Goal: Information Seeking & Learning: Understand process/instructions

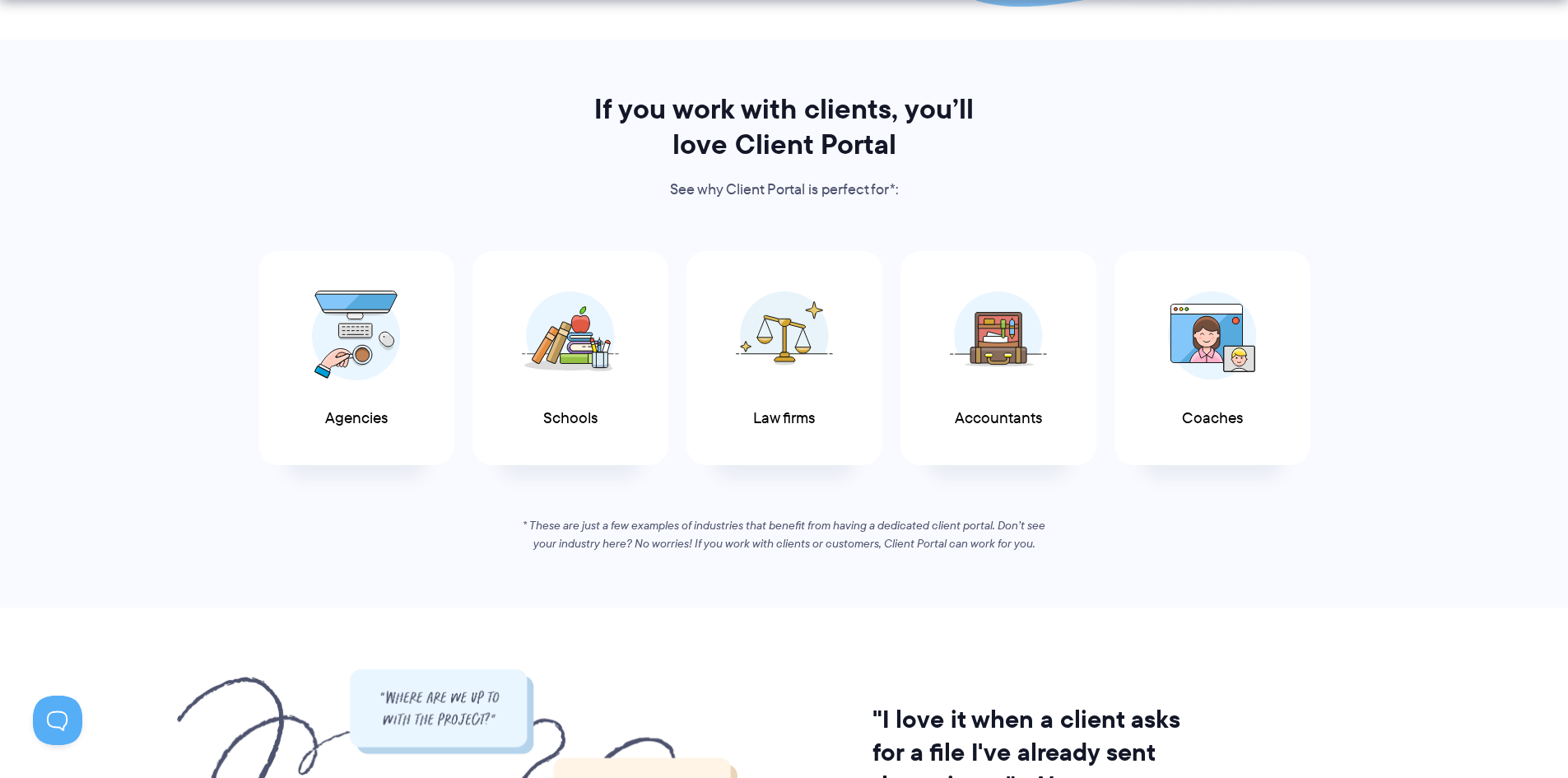
scroll to position [824, 0]
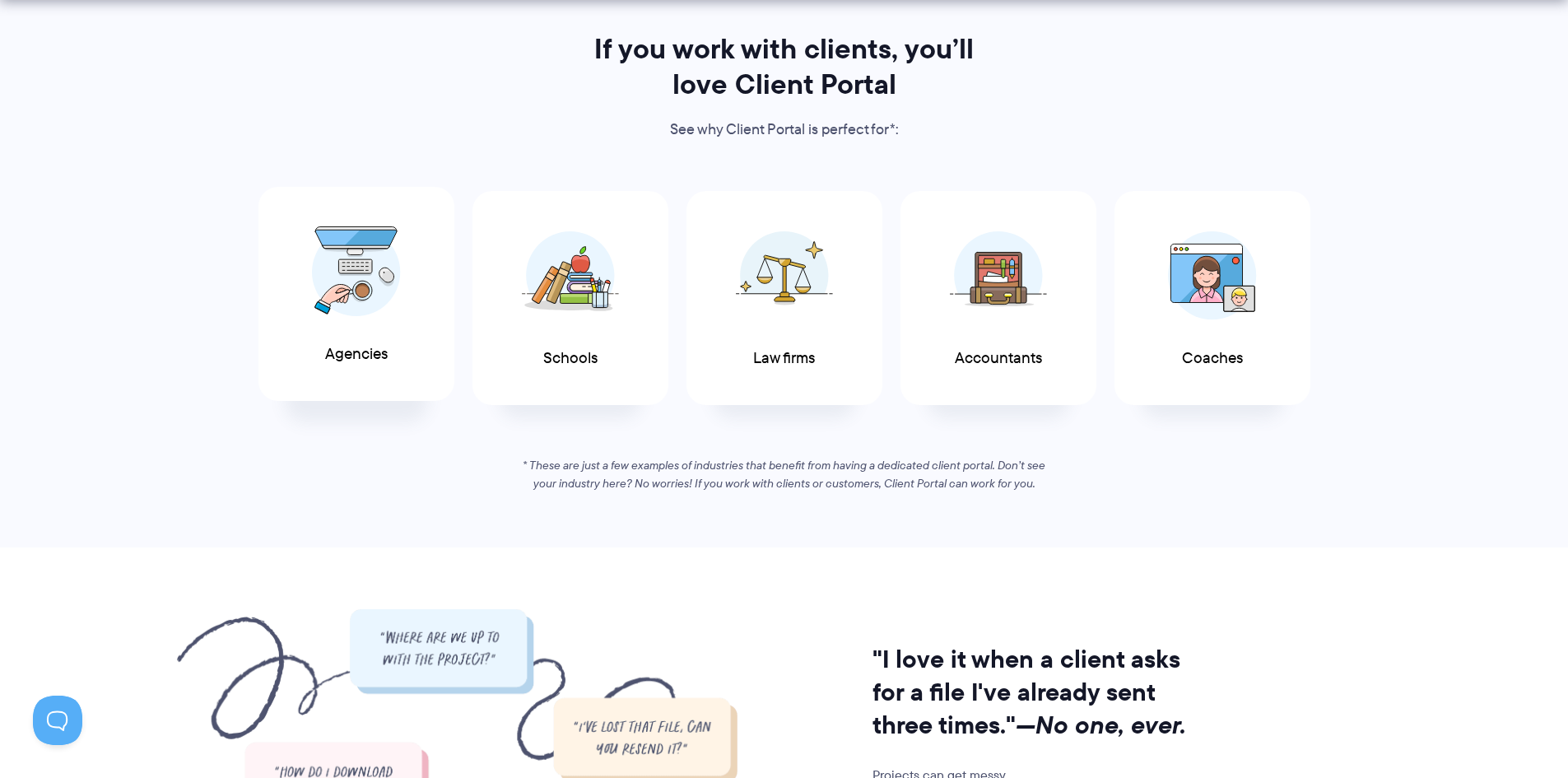
click at [356, 306] on img at bounding box center [356, 272] width 89 height 91
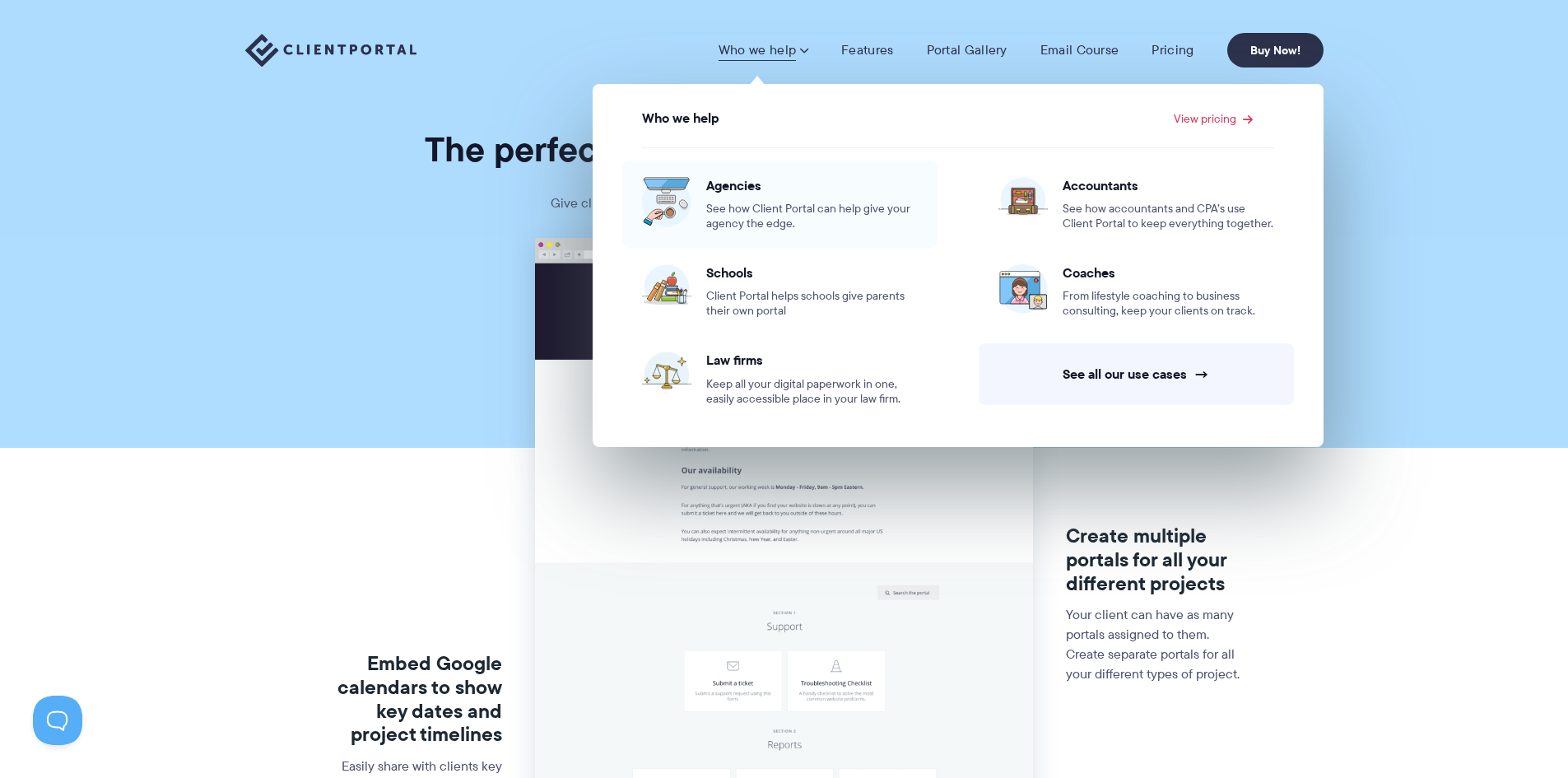
click at [793, 206] on span "See how Client Portal can help give your agency the edge." at bounding box center [812, 217] width 212 height 30
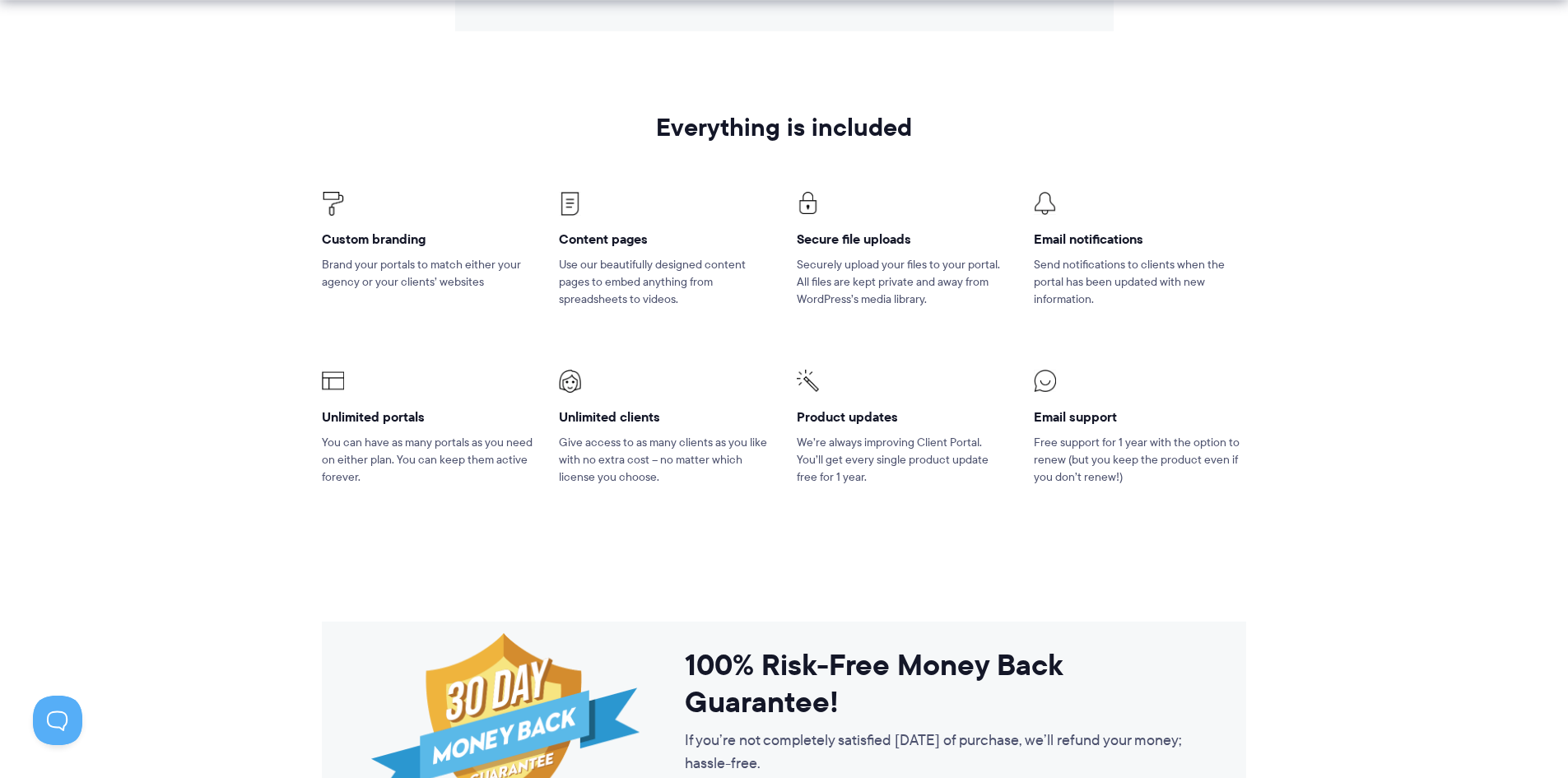
scroll to position [2471, 0]
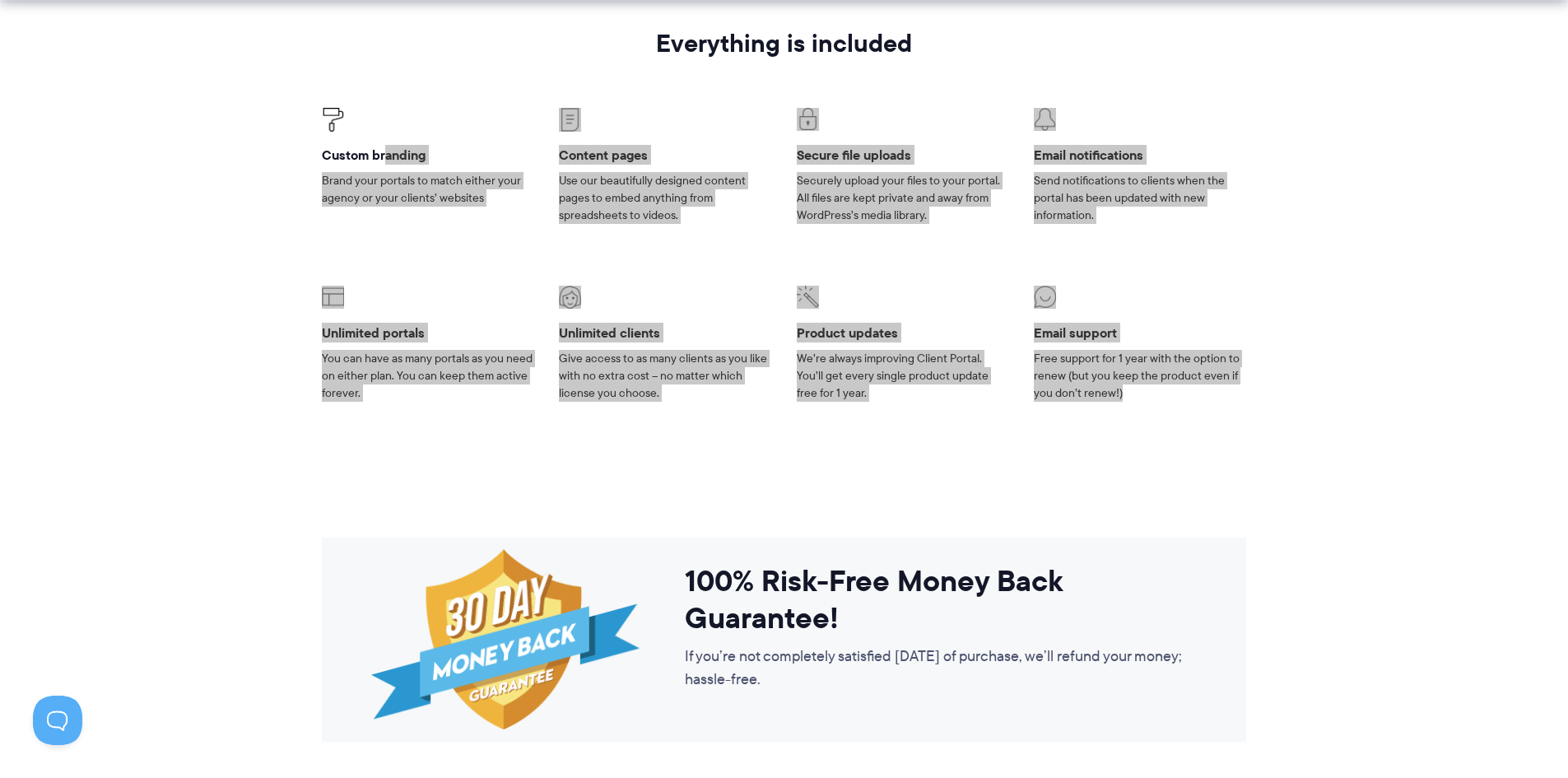
drag, startPoint x: 481, startPoint y: 170, endPoint x: 1143, endPoint y: 389, distance: 697.3
click at [1143, 389] on ul "Custom branding Brand your portals to match either your agency or your clients’…" at bounding box center [784, 255] width 949 height 377
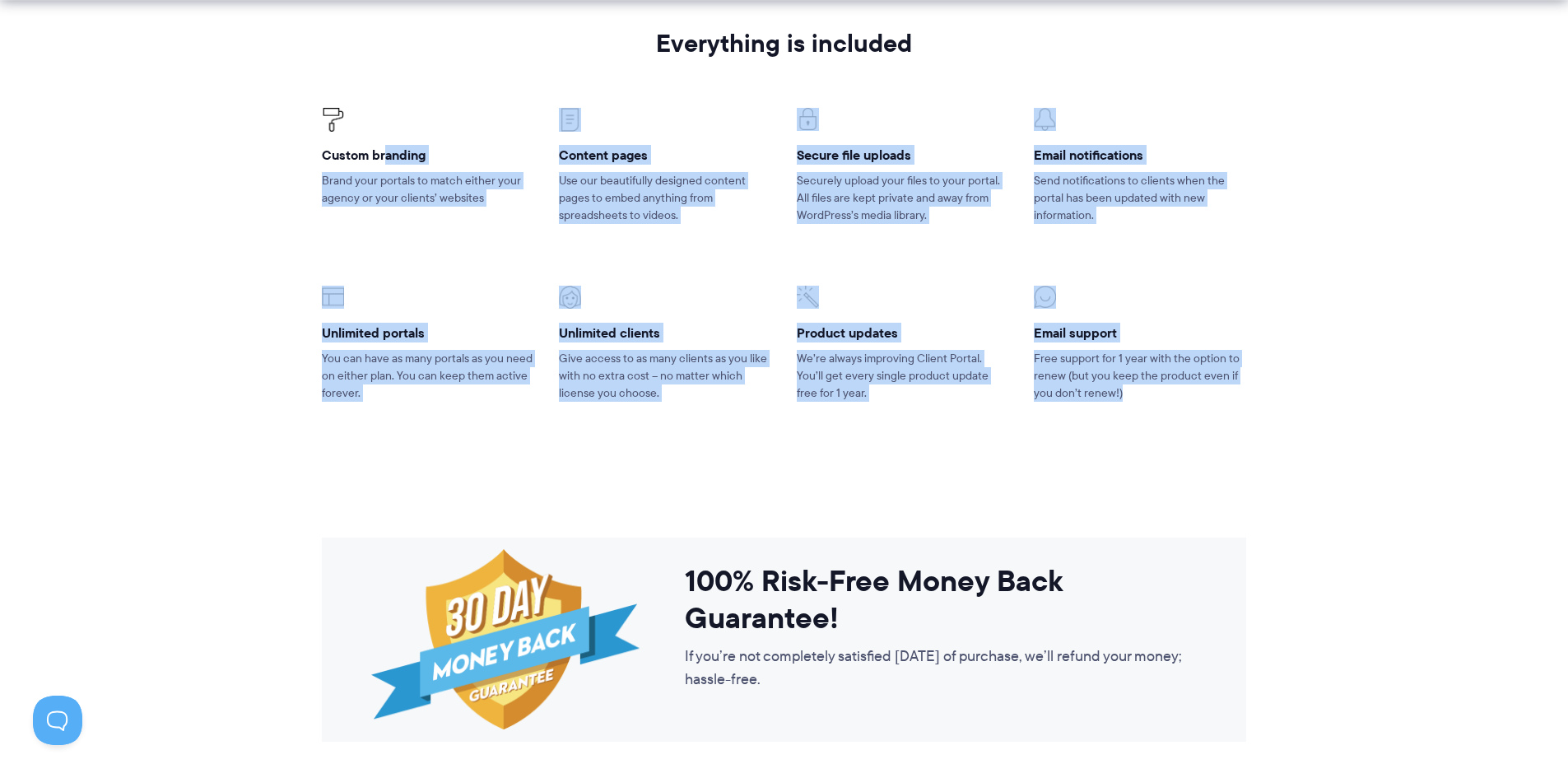
click at [873, 335] on h4 "Product updates" at bounding box center [902, 333] width 213 height 17
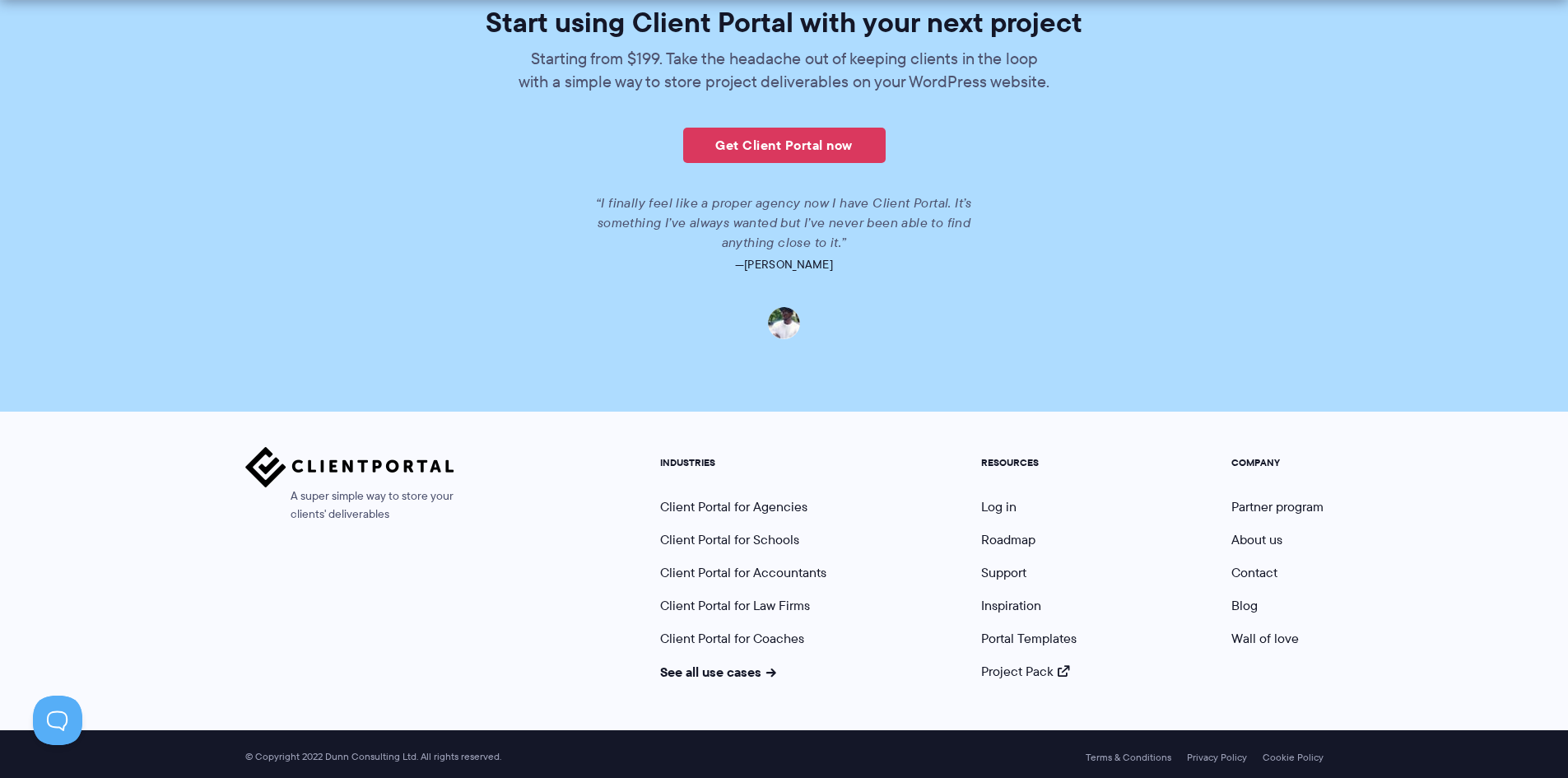
scroll to position [3776, 0]
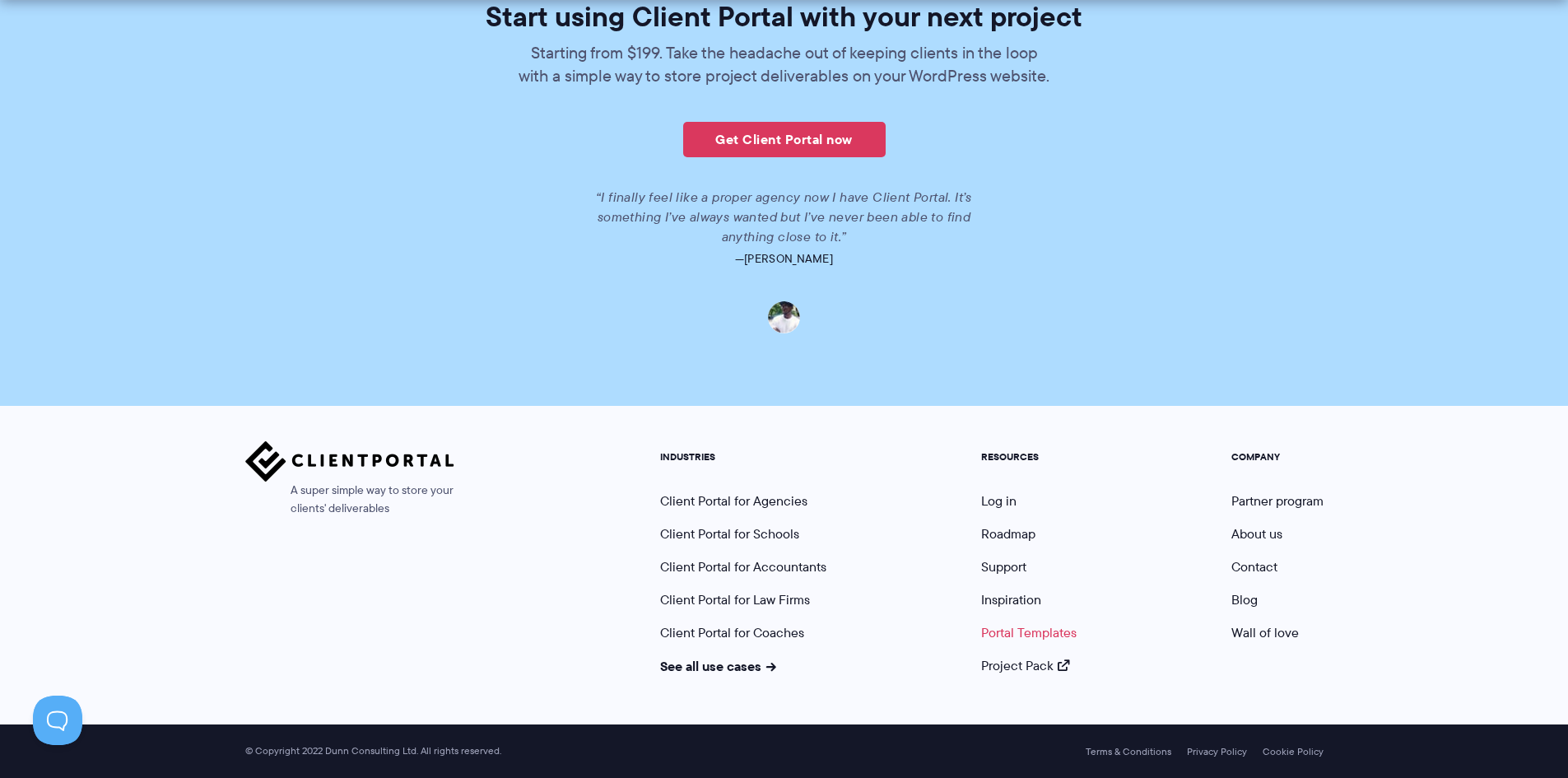
click at [1036, 633] on link "Portal Templates" at bounding box center [1029, 632] width 96 height 19
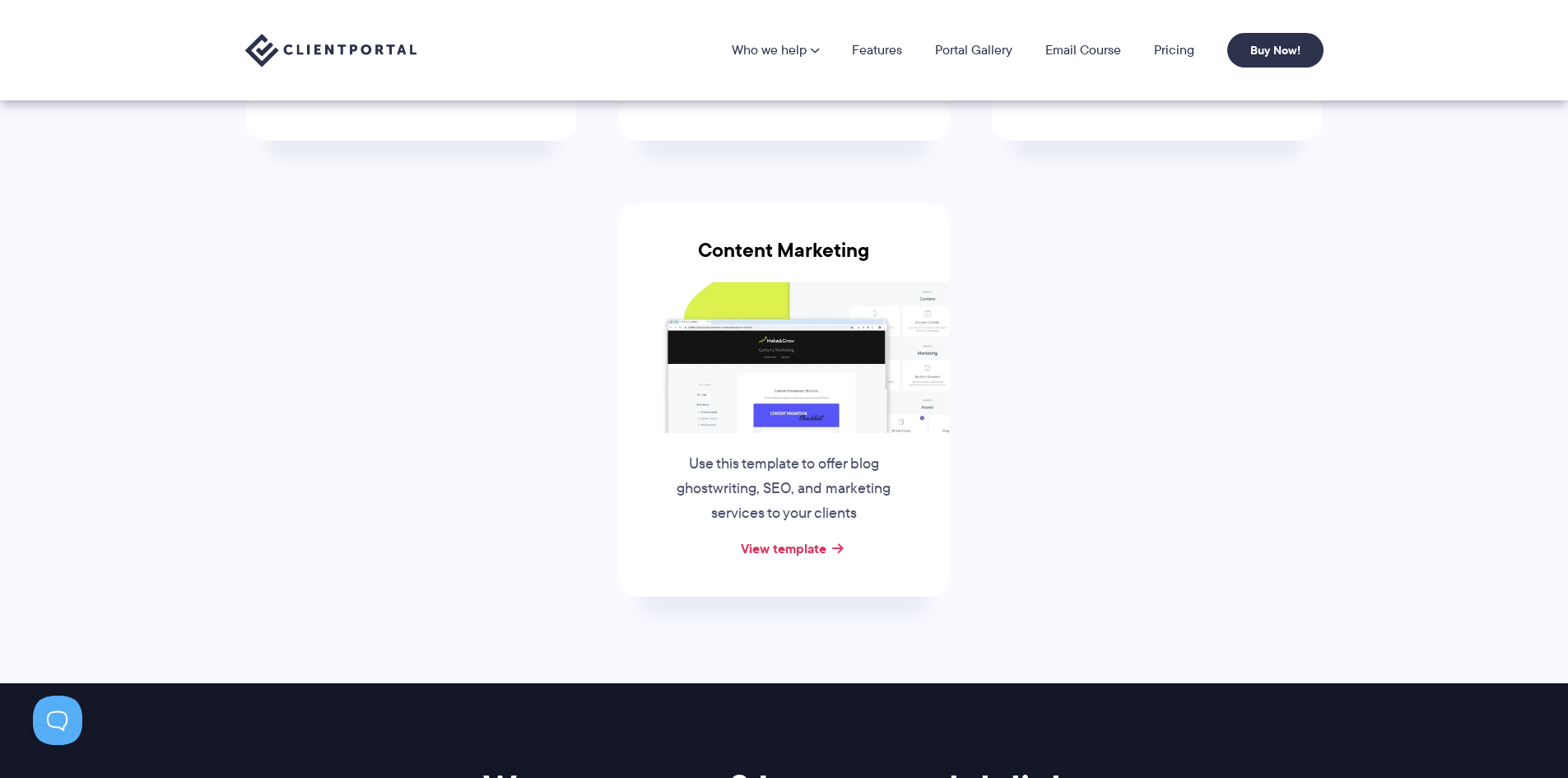
scroll to position [494, 0]
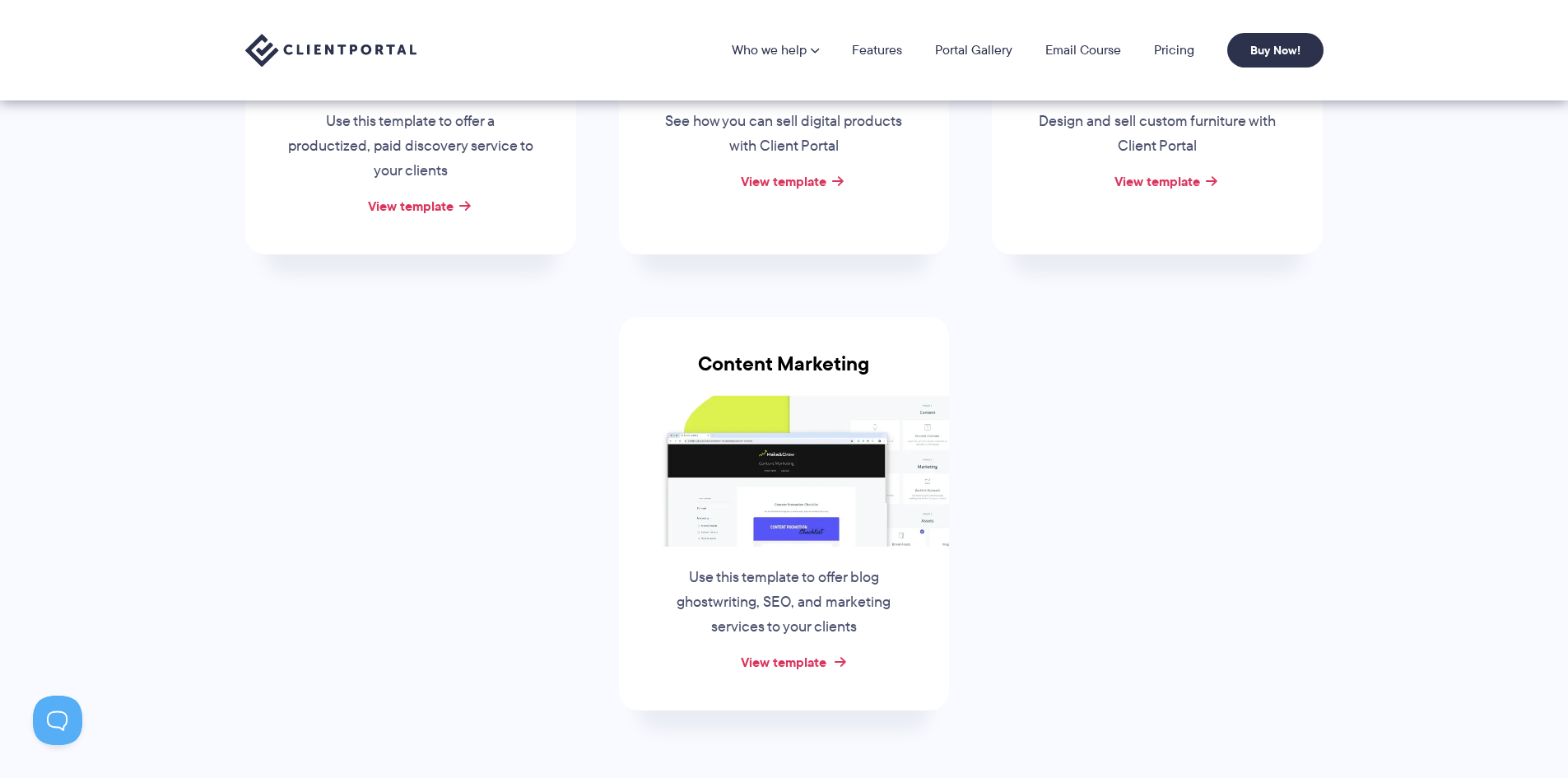
click at [778, 662] on link "View template" at bounding box center [784, 662] width 86 height 20
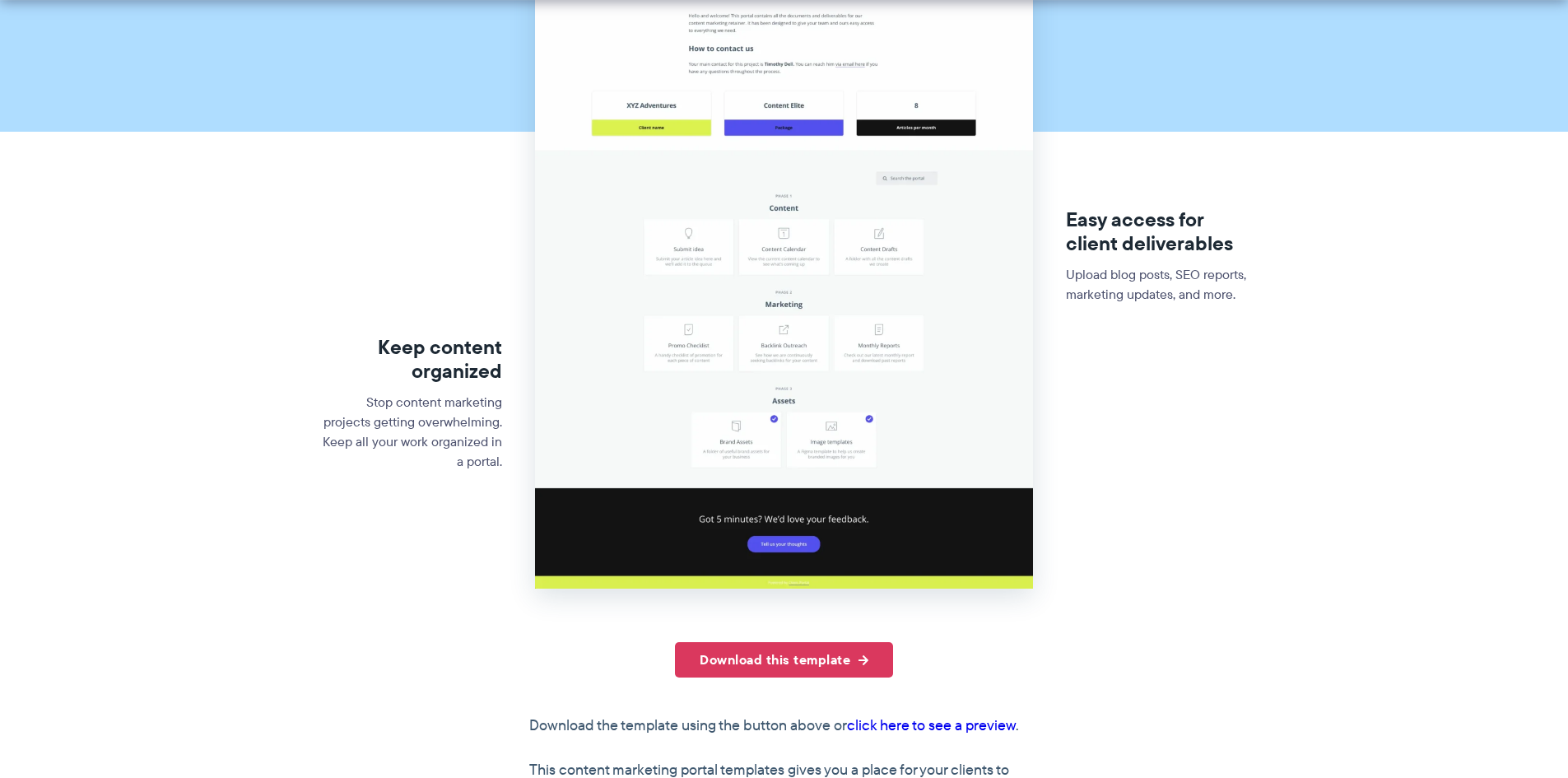
scroll to position [330, 0]
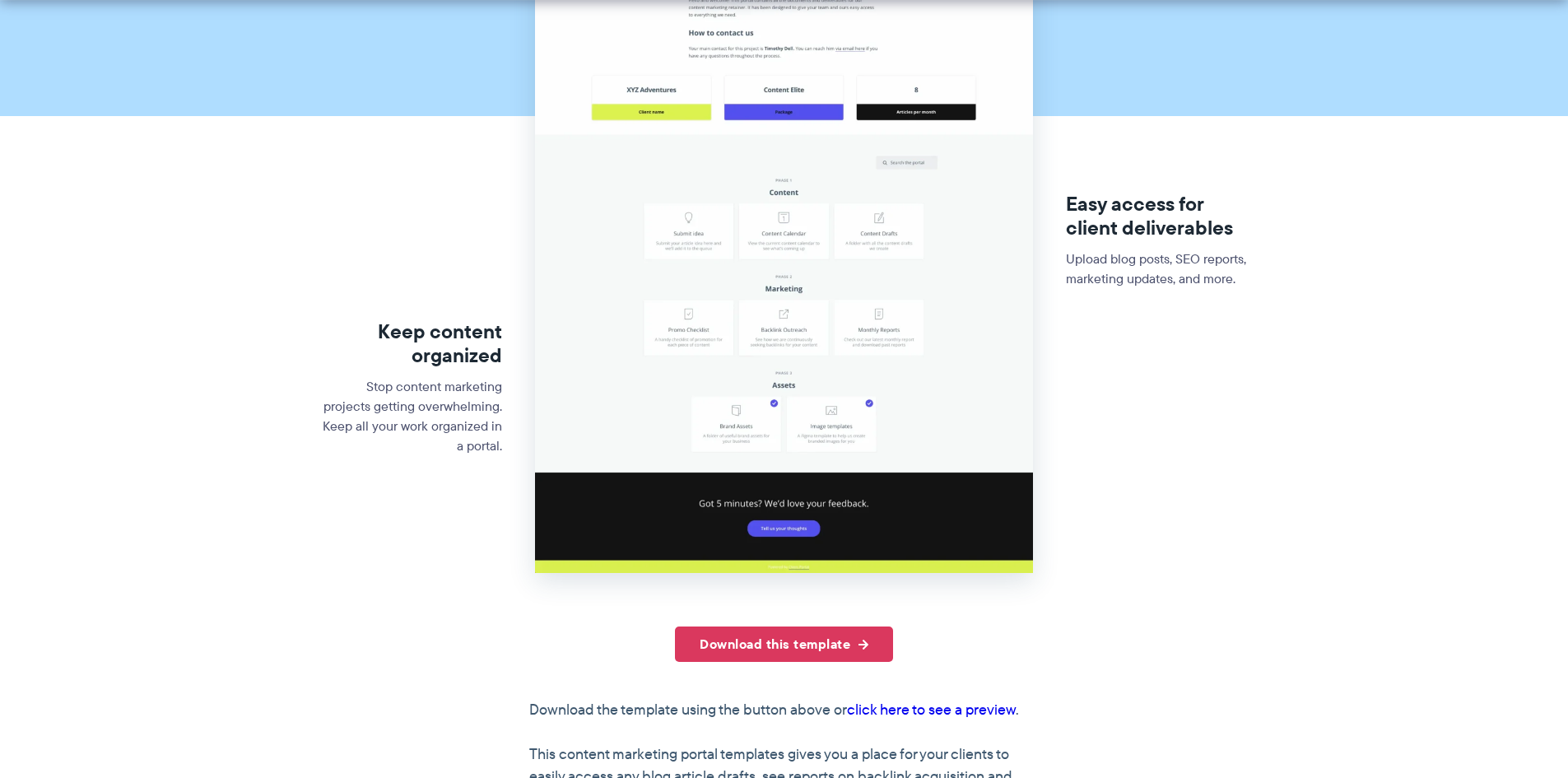
click at [788, 510] on img at bounding box center [784, 240] width 498 height 668
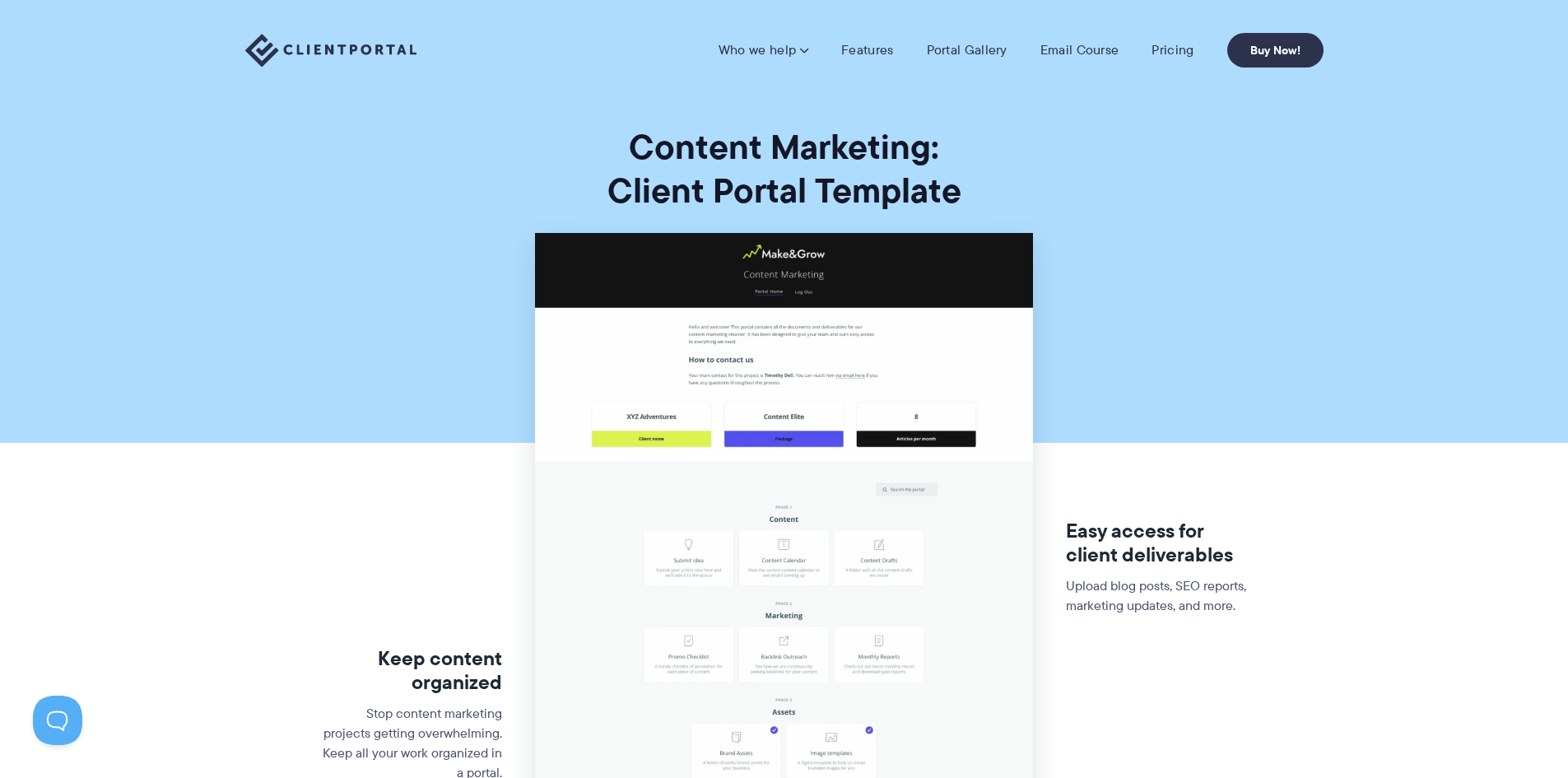
scroll to position [0, 0]
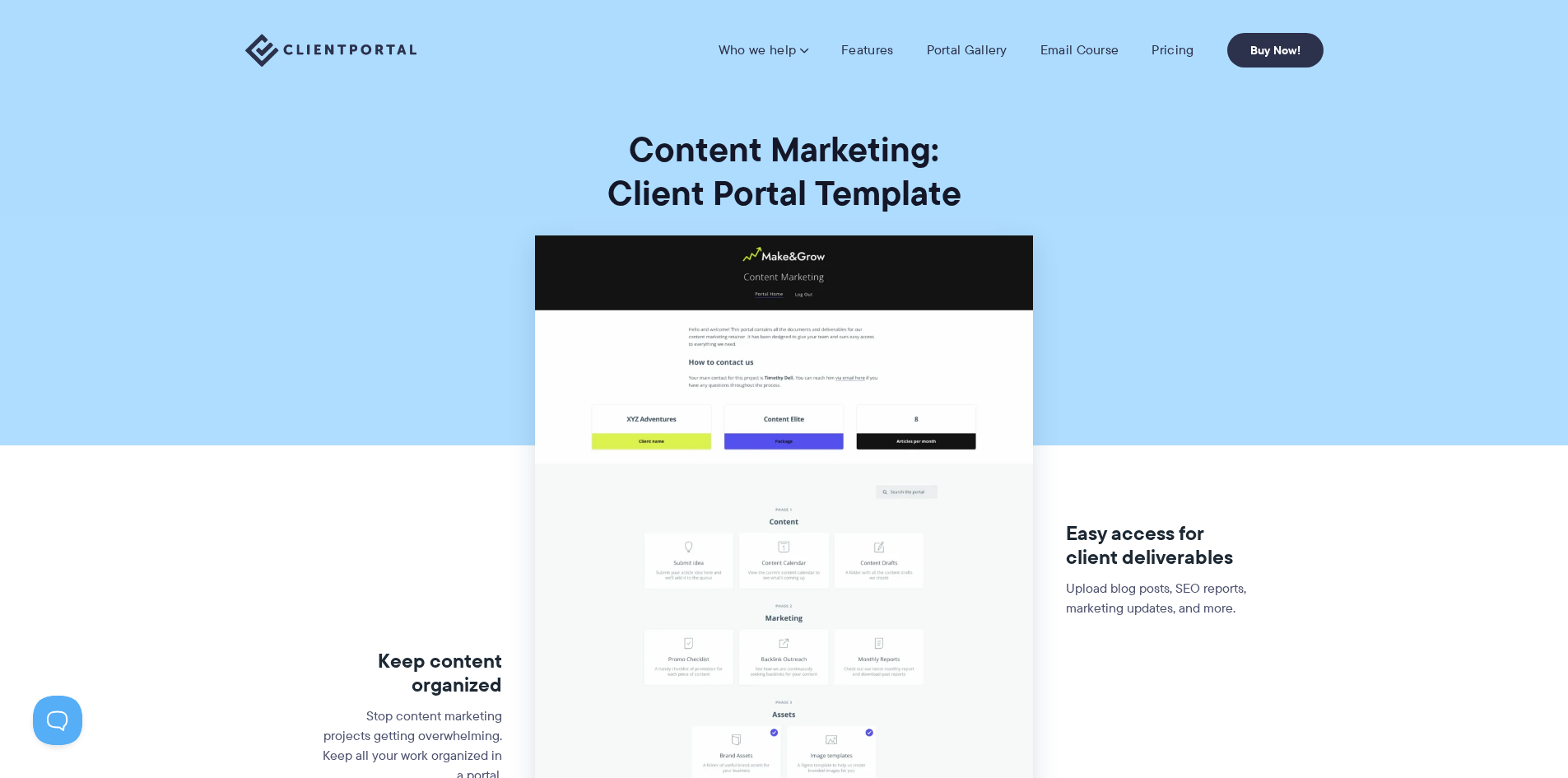
click at [765, 382] on img at bounding box center [784, 569] width 498 height 668
click at [956, 54] on link "Portal Gallery" at bounding box center [967, 50] width 81 height 16
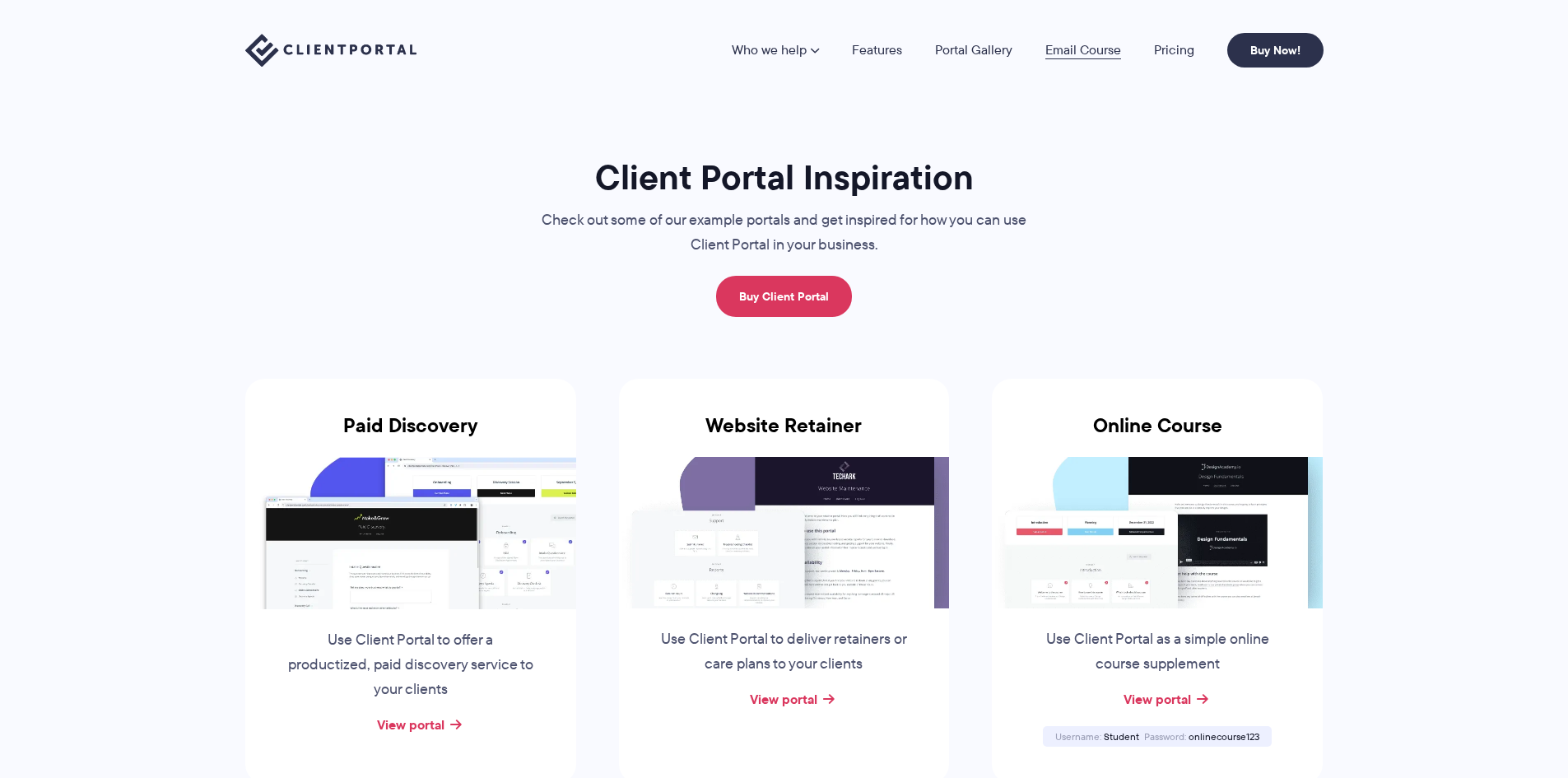
click at [1085, 57] on link "Email Course" at bounding box center [1083, 50] width 76 height 13
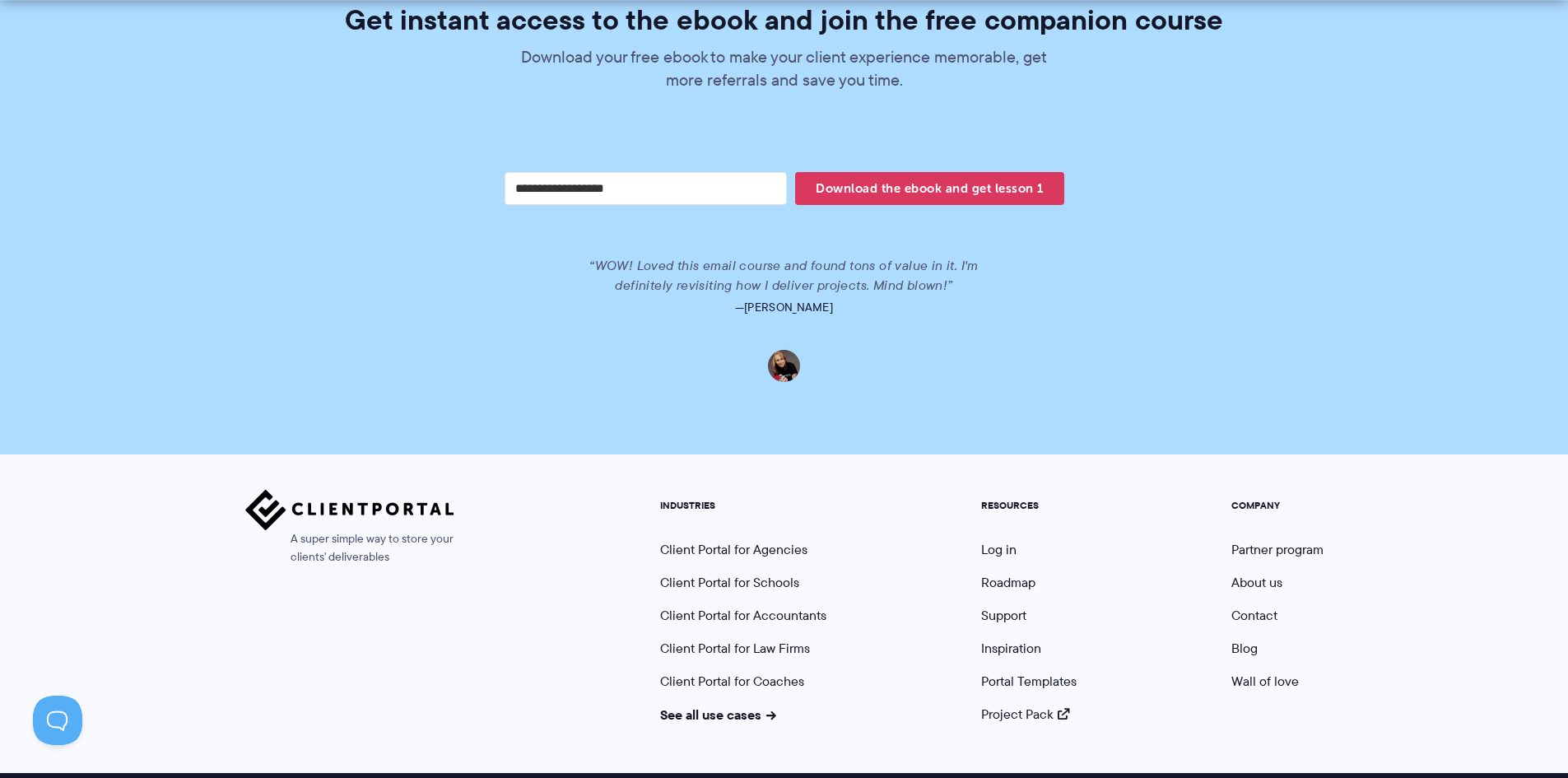
scroll to position [3404, 0]
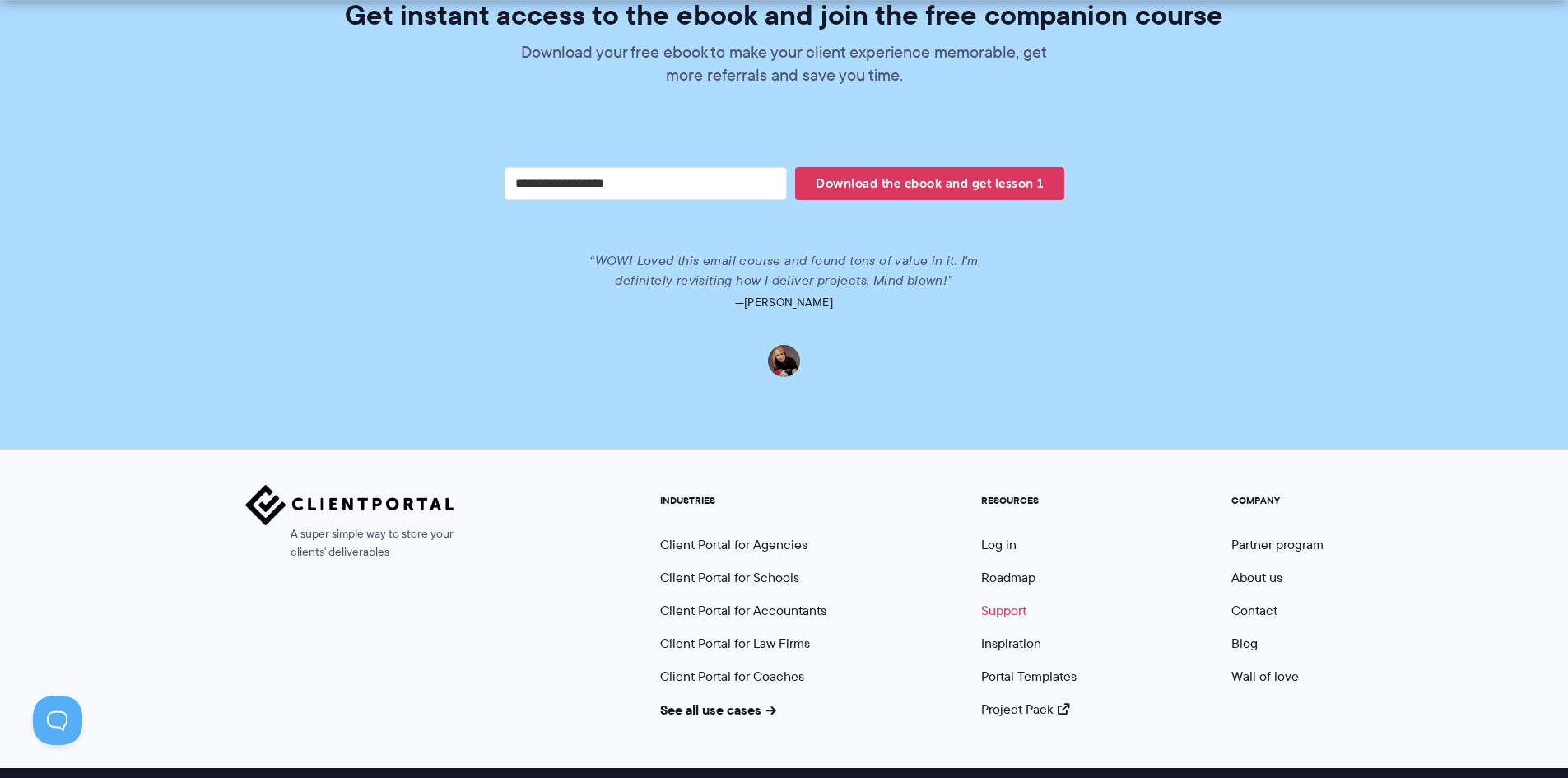
click at [994, 601] on link "Support" at bounding box center [1003, 610] width 45 height 19
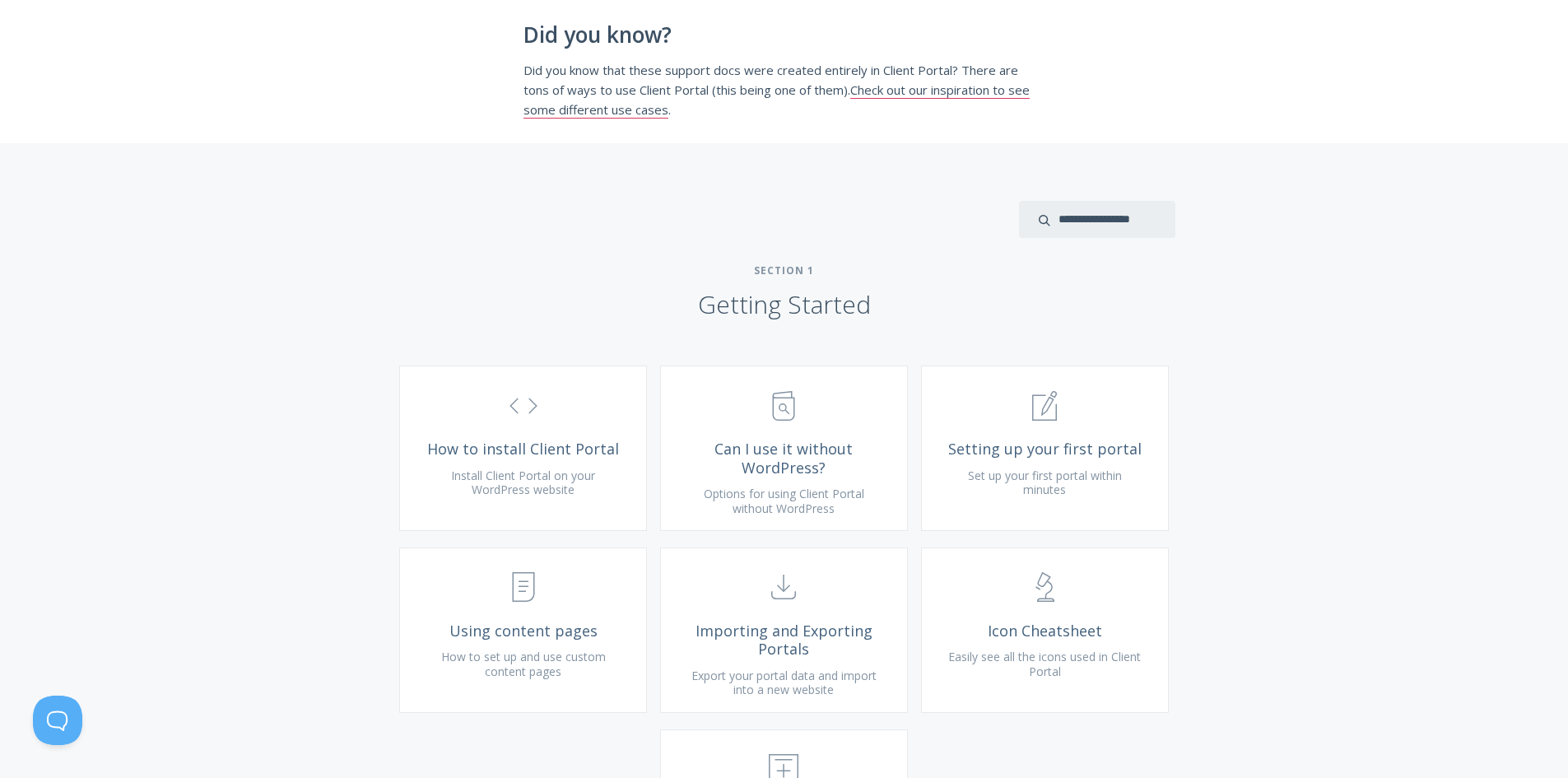
scroll to position [330, 0]
click at [585, 458] on span "How to install Client Portal" at bounding box center [523, 448] width 197 height 19
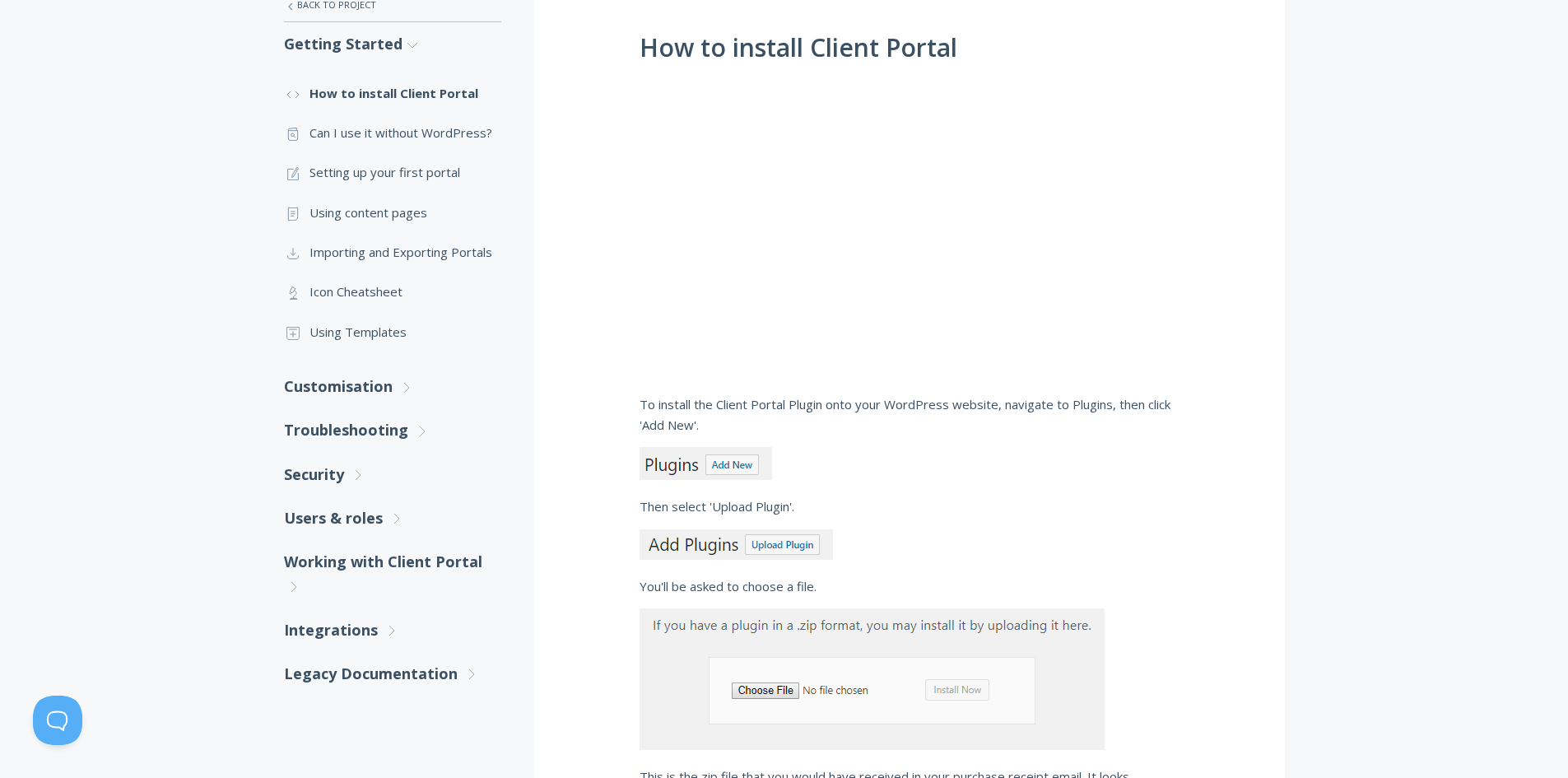
scroll to position [259, 0]
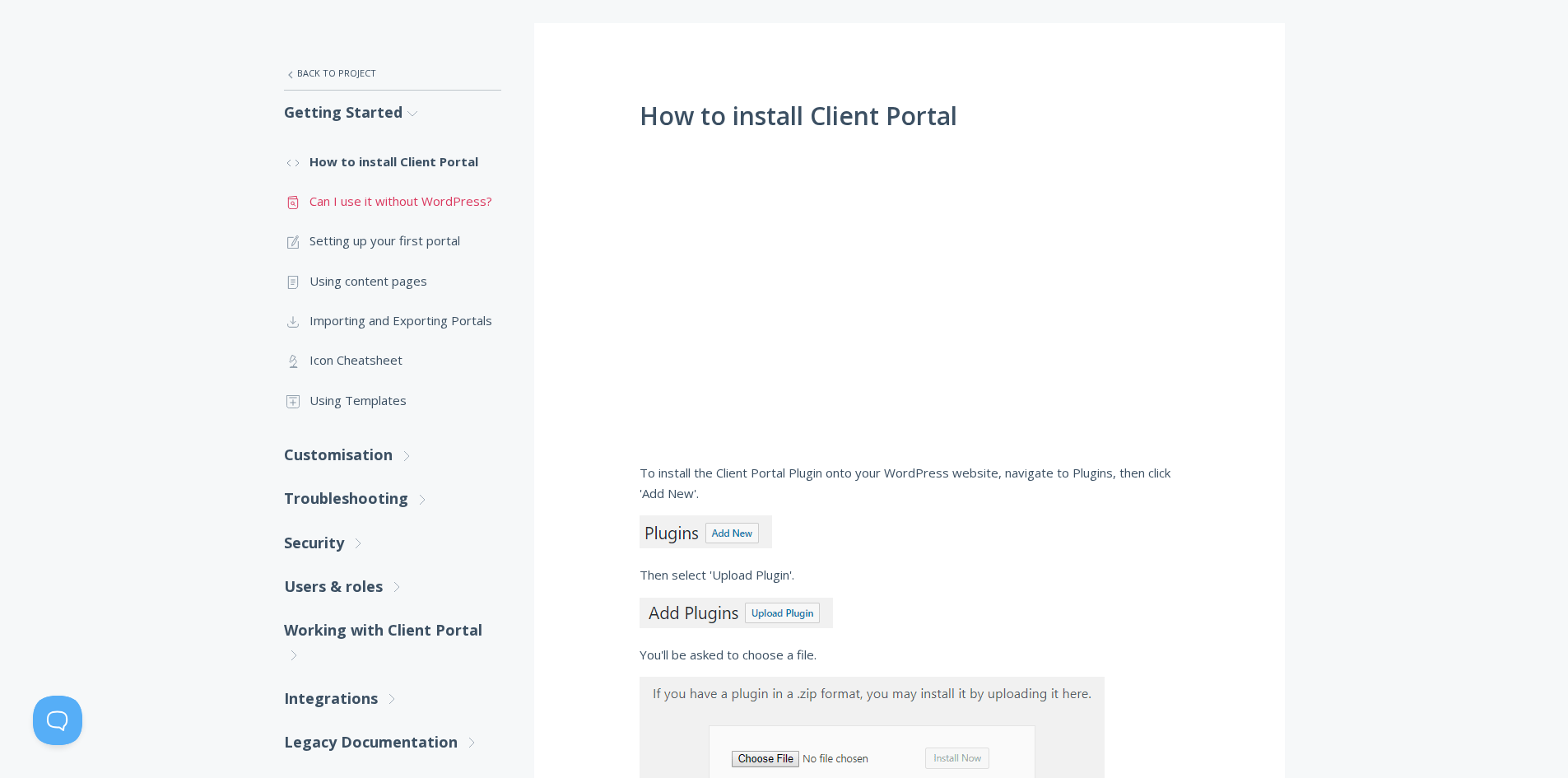
click at [407, 199] on link ".st0{fill:none;stroke:#000000;stroke-width:2;stroke-miterlimit:10;} Untitled-13…" at bounding box center [393, 201] width 218 height 40
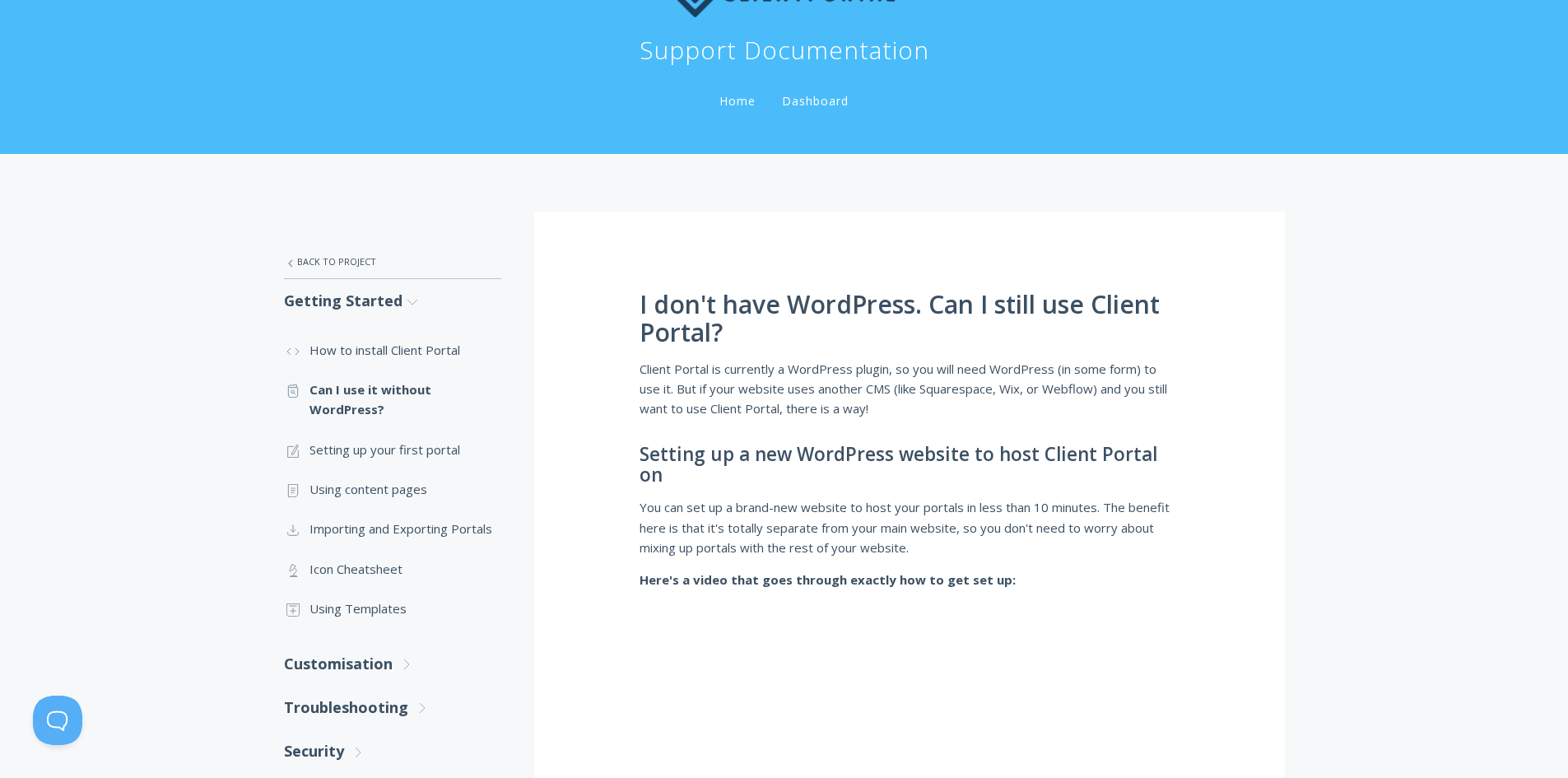
scroll to position [247, 0]
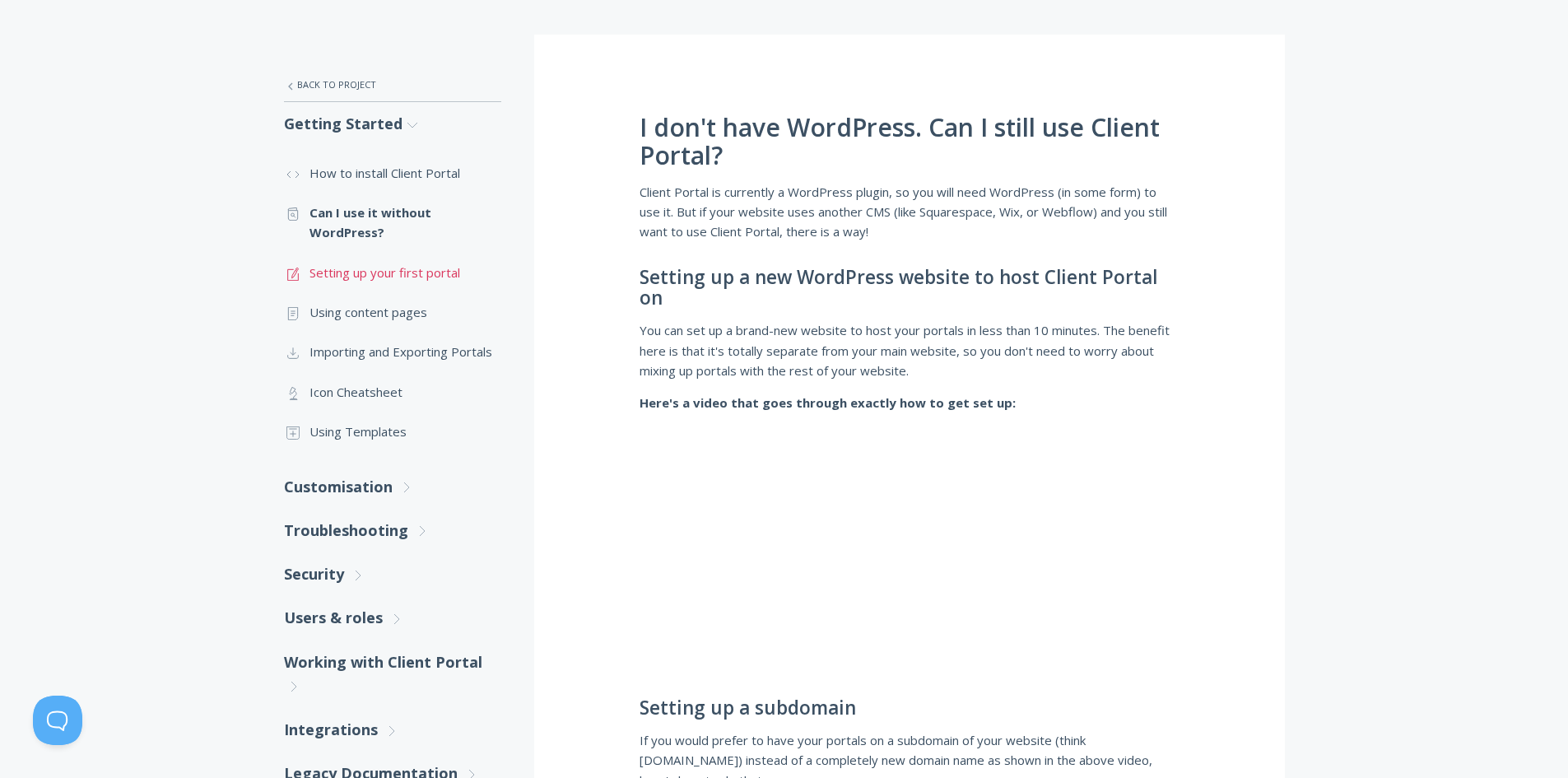
click at [375, 275] on link ".st0{fill:none;stroke:#000000;stroke-width:2;stroke-miterlimit:10;} 1. General …" at bounding box center [393, 273] width 218 height 40
